Goal: Task Accomplishment & Management: Complete application form

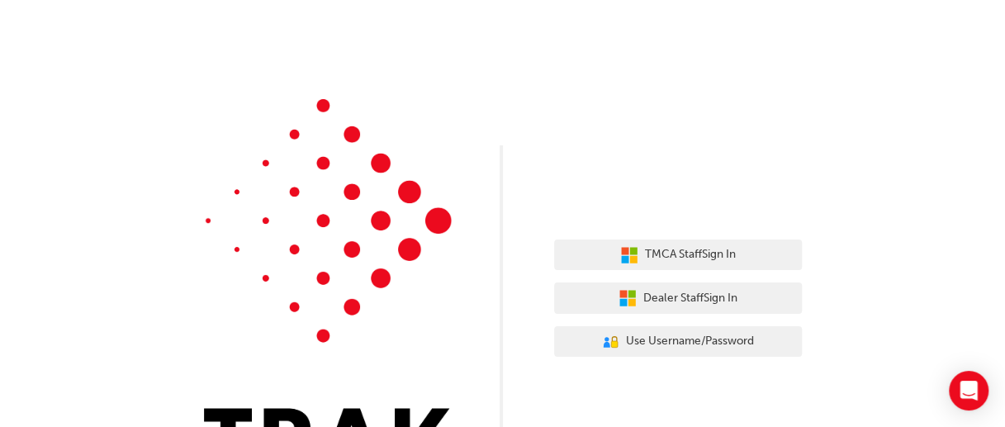
click at [381, 182] on img at bounding box center [328, 285] width 248 height 373
click at [315, 108] on img at bounding box center [328, 285] width 248 height 373
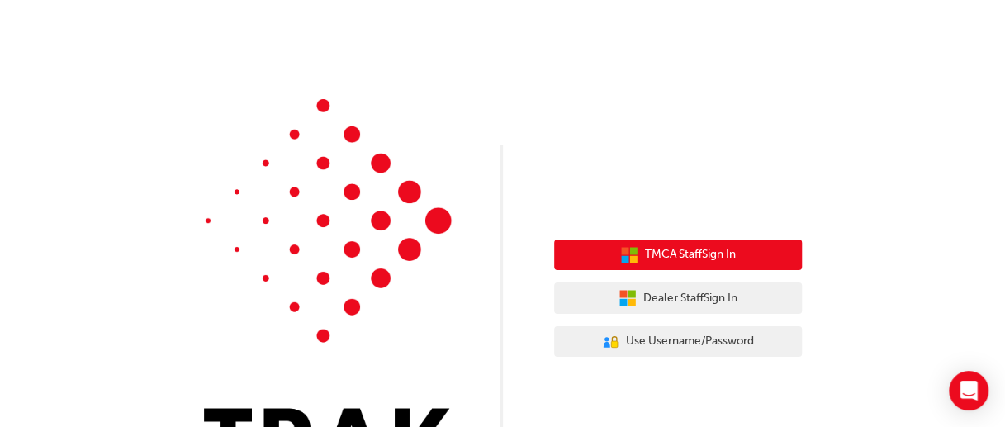
click at [641, 253] on button "TMCA Staff Sign In" at bounding box center [678, 254] width 248 height 31
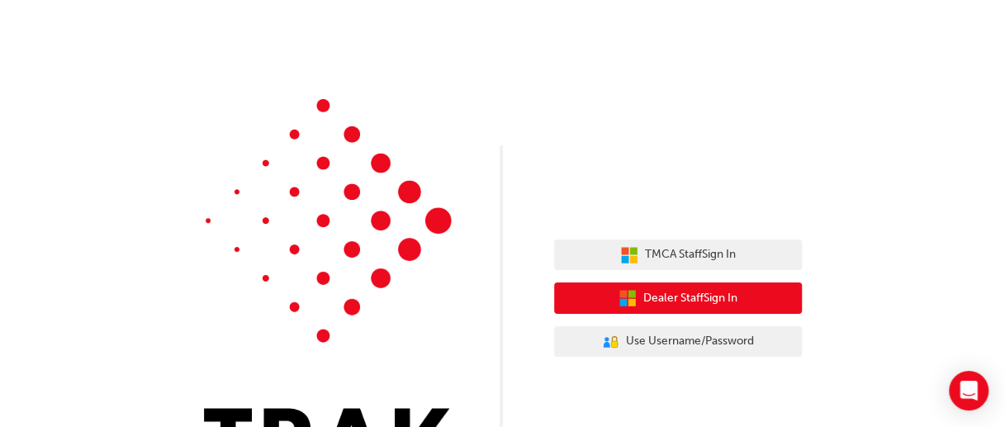
click at [643, 296] on span "Dealer Staff Sign In" at bounding box center [690, 298] width 94 height 19
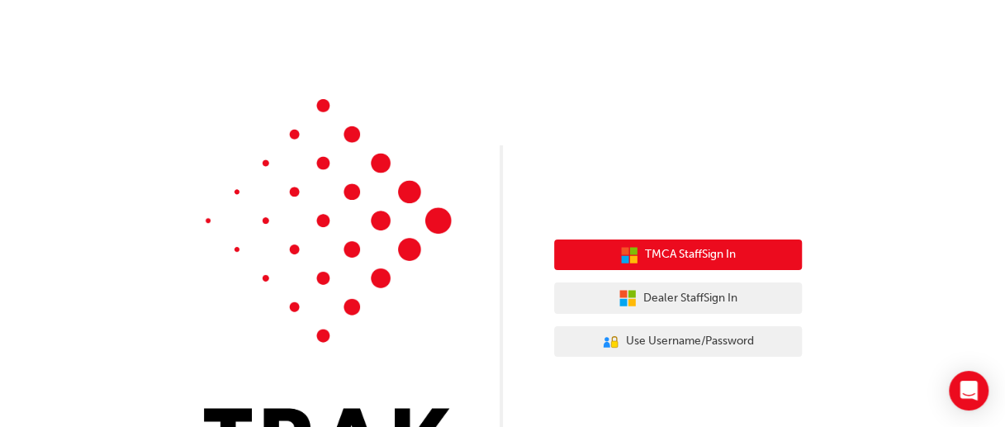
click at [598, 248] on button "TMCA Staff Sign In" at bounding box center [678, 254] width 248 height 31
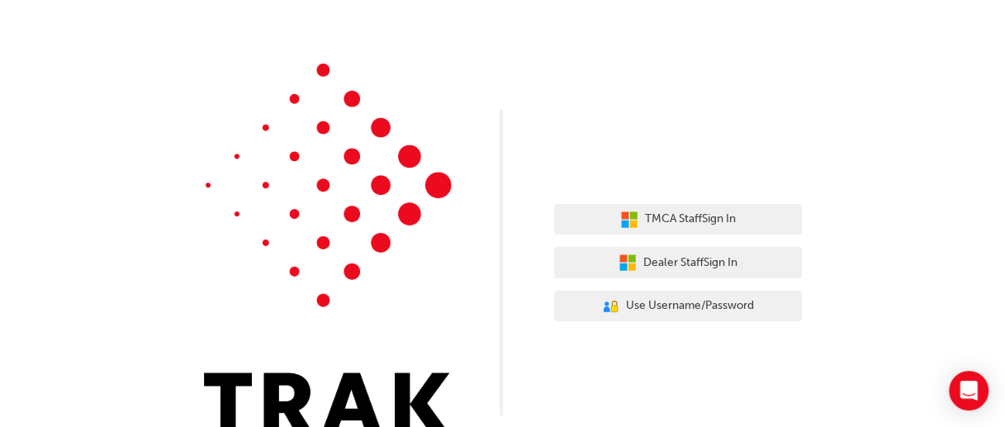
scroll to position [69, 0]
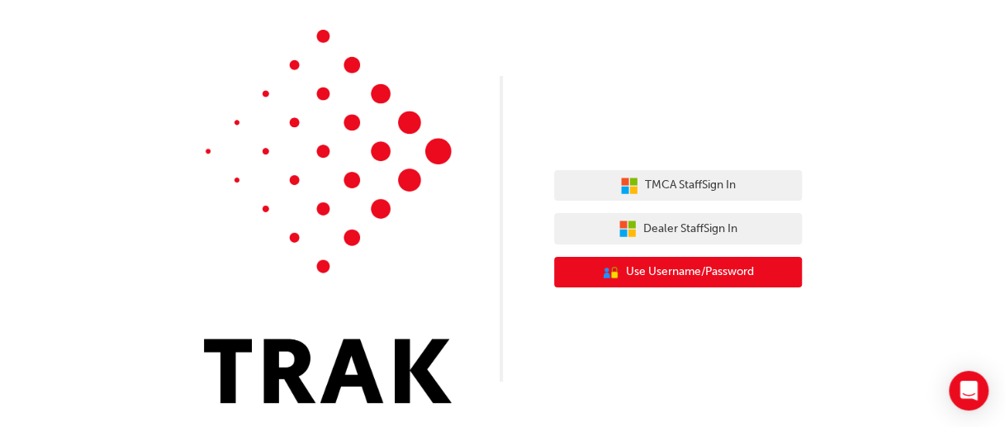
click at [662, 272] on span "Use Username/Password" at bounding box center [690, 272] width 128 height 19
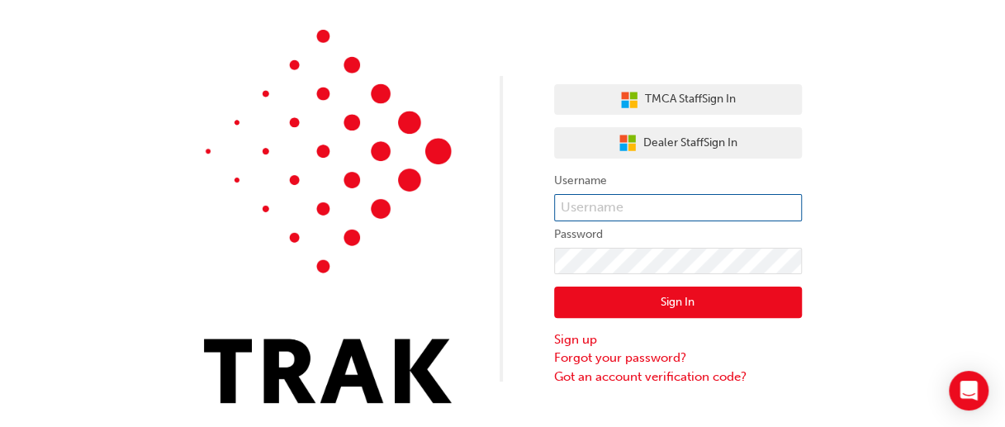
click at [641, 206] on input "text" at bounding box center [678, 208] width 248 height 28
click at [629, 206] on input "text" at bounding box center [678, 208] width 248 height 28
click at [801, 37] on div "TMCA Staff Sign In Dealer Staff Sign In Username Password Sign In Sign up Forgo…" at bounding box center [502, 179] width 1005 height 497
